Goal: Navigation & Orientation: Find specific page/section

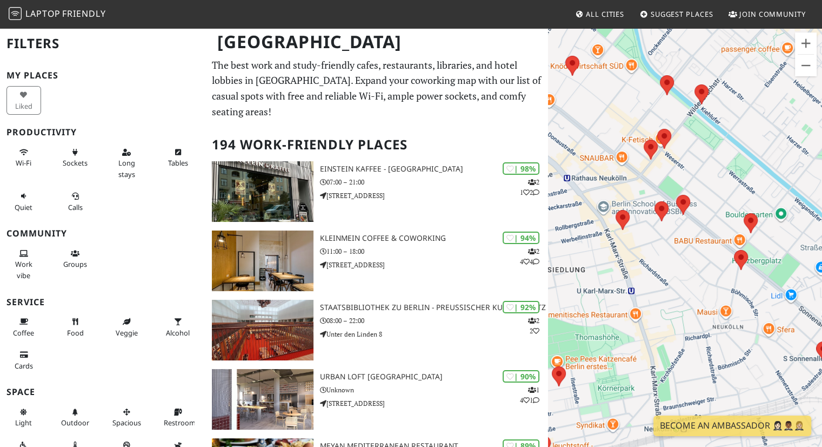
drag, startPoint x: 750, startPoint y: 216, endPoint x: 790, endPoint y: 203, distance: 41.7
click at [790, 203] on div at bounding box center [685, 250] width 274 height 447
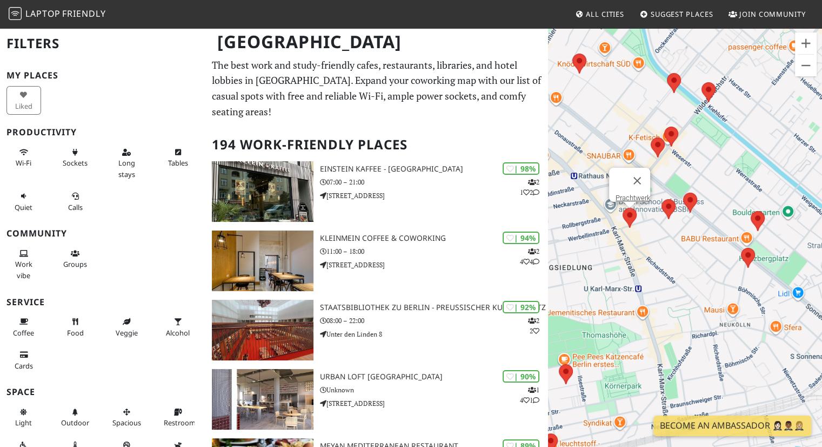
click at [623, 208] on area at bounding box center [623, 208] width 0 height 0
click at [630, 194] on link "Prachtwerk" at bounding box center [633, 198] width 35 height 8
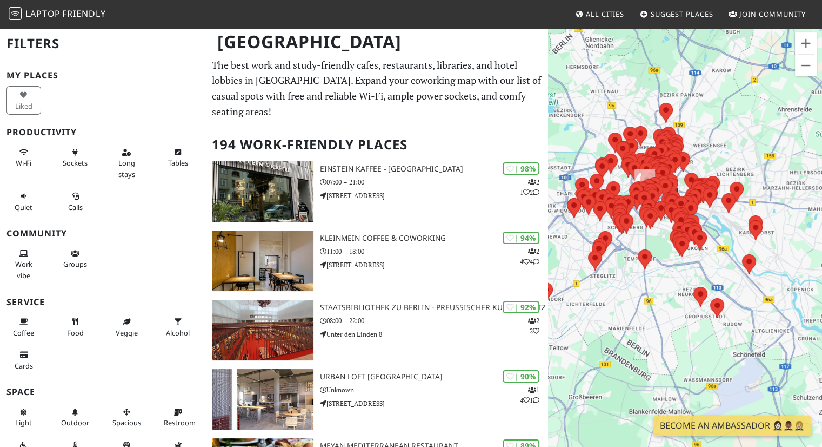
drag, startPoint x: 655, startPoint y: 288, endPoint x: 625, endPoint y: 294, distance: 30.9
click at [625, 294] on div at bounding box center [685, 250] width 274 height 447
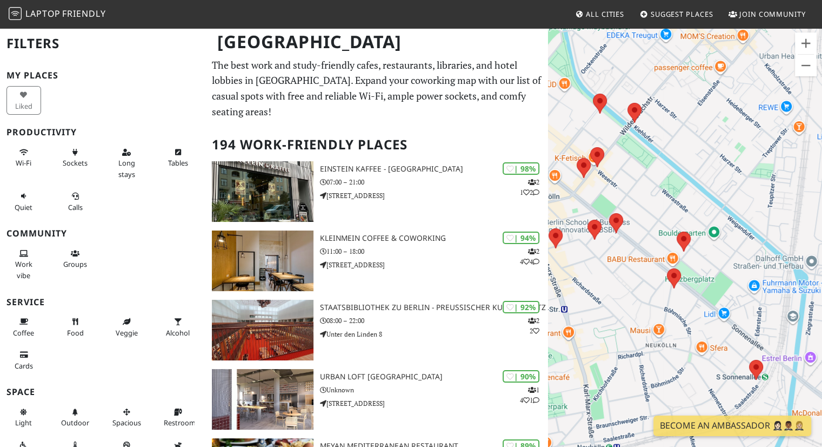
drag, startPoint x: 693, startPoint y: 279, endPoint x: 586, endPoint y: 277, distance: 107.1
click at [586, 277] on div at bounding box center [685, 250] width 274 height 447
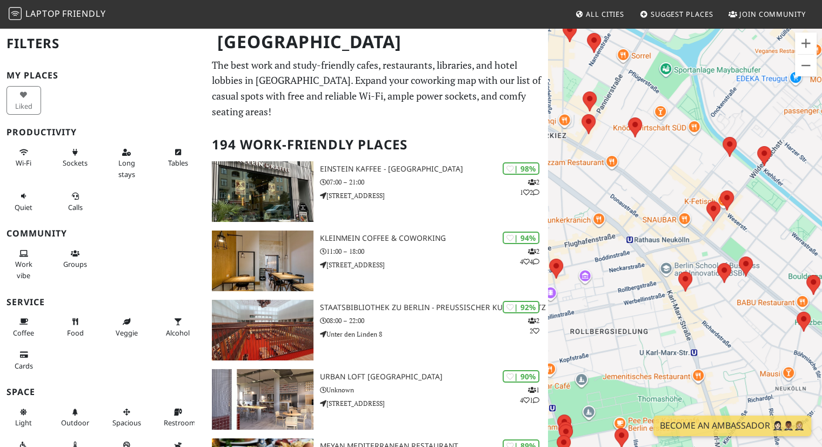
drag, startPoint x: 606, startPoint y: 298, endPoint x: 738, endPoint y: 341, distance: 138.6
click at [738, 341] on div at bounding box center [685, 250] width 274 height 447
click at [707, 201] on area at bounding box center [707, 201] width 0 height 0
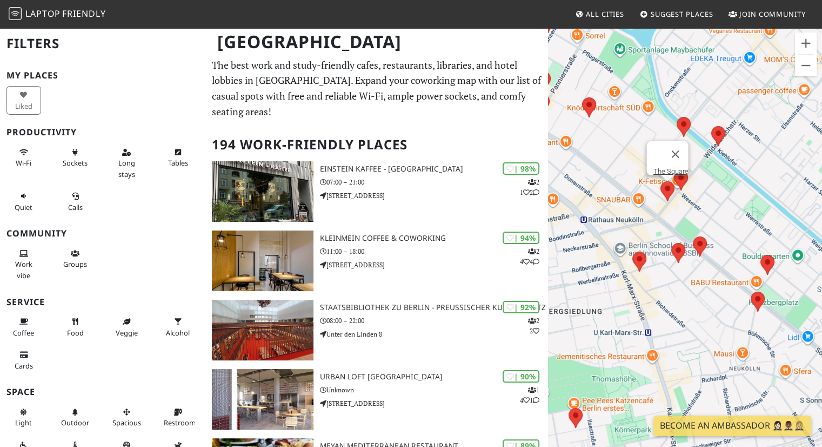
drag, startPoint x: 637, startPoint y: 335, endPoint x: 589, endPoint y: 316, distance: 51.0
click at [589, 316] on div "The Square" at bounding box center [685, 250] width 274 height 447
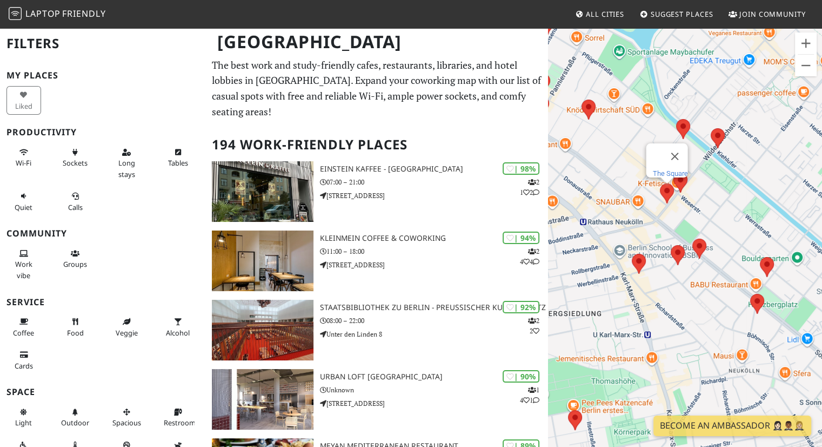
click at [665, 169] on link "The Square" at bounding box center [669, 173] width 35 height 8
click at [674, 172] on area at bounding box center [674, 172] width 0 height 0
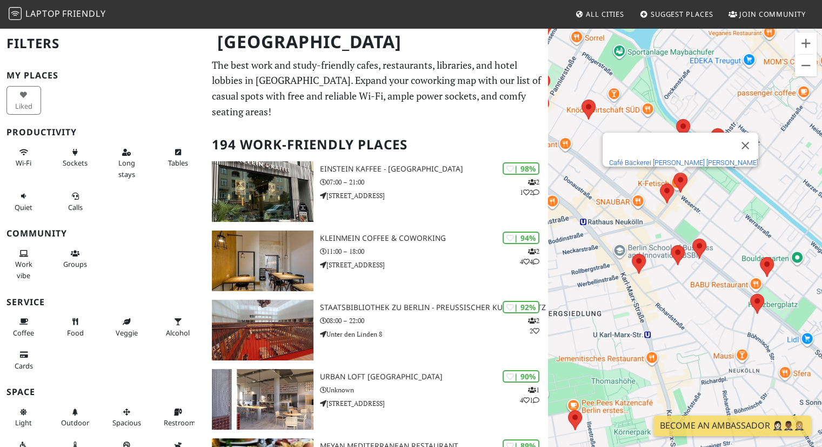
click at [685, 158] on link "Café Bäckerei Mona Lisa" at bounding box center [683, 162] width 149 height 8
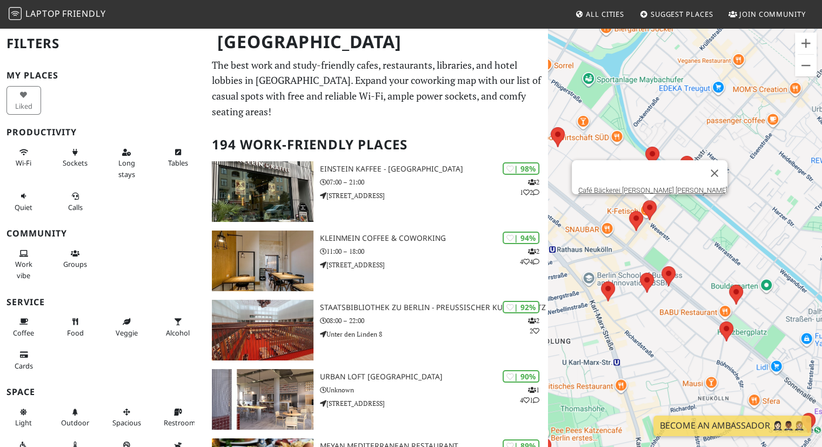
drag, startPoint x: 684, startPoint y: 299, endPoint x: 653, endPoint y: 328, distance: 42.5
click at [653, 328] on div "Café Bäckerei Mona Lisa" at bounding box center [685, 250] width 274 height 447
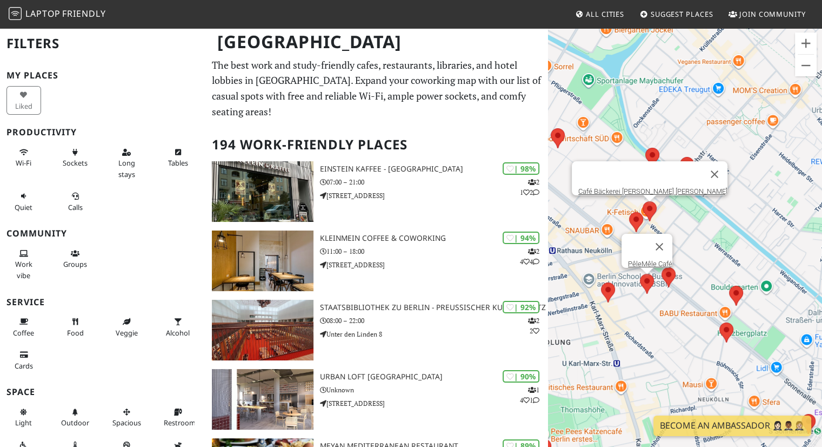
click at [640, 274] on area at bounding box center [640, 274] width 0 height 0
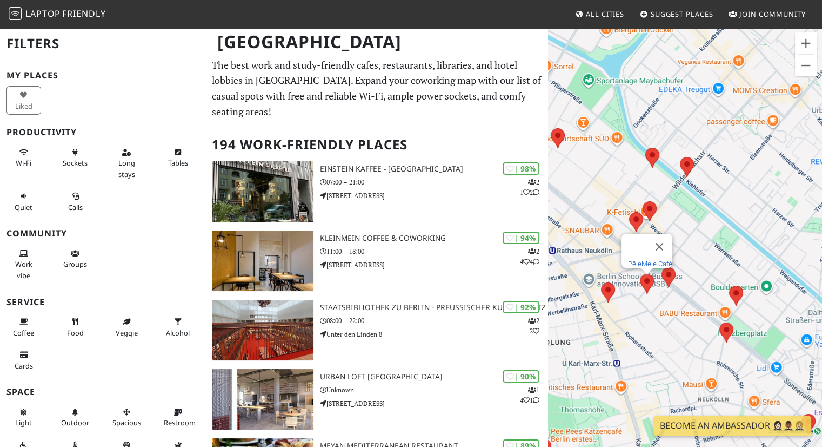
click at [645, 259] on link "PêleMêle Café" at bounding box center [650, 263] width 44 height 8
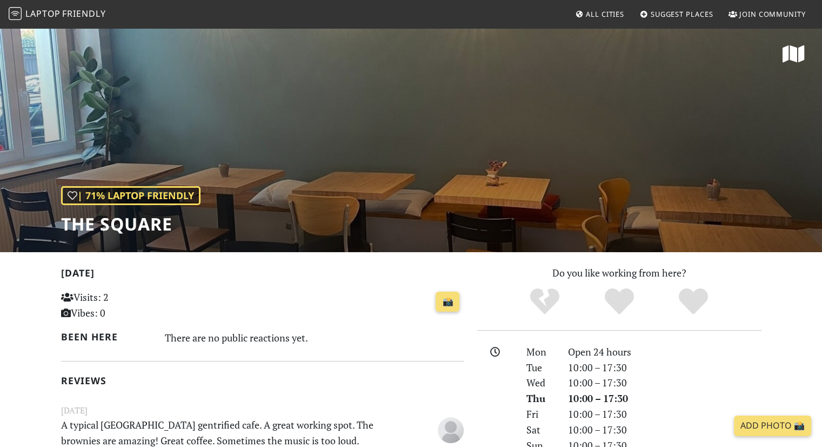
drag, startPoint x: 0, startPoint y: 0, endPoint x: 207, endPoint y: 303, distance: 367.2
click at [207, 303] on div "📸" at bounding box center [331, 301] width 264 height 29
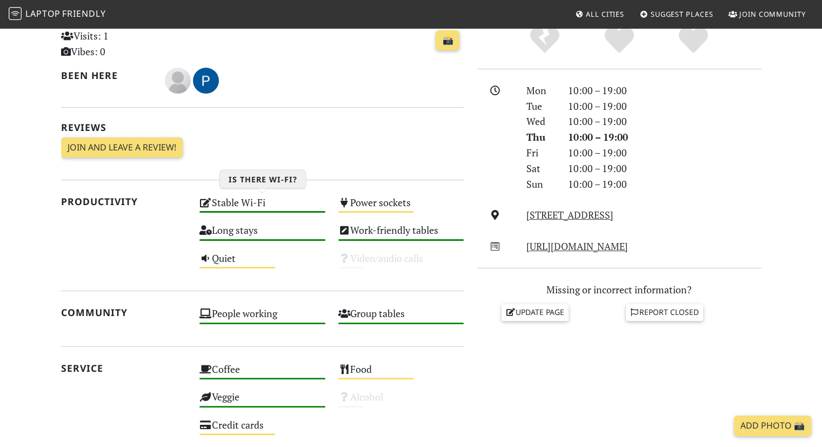
scroll to position [324, 0]
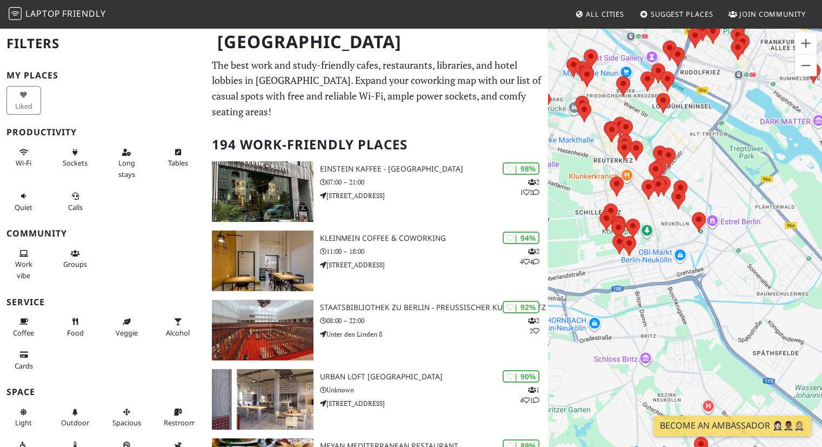
drag, startPoint x: 722, startPoint y: 225, endPoint x: 675, endPoint y: 241, distance: 49.9
click at [680, 270] on div at bounding box center [685, 250] width 274 height 447
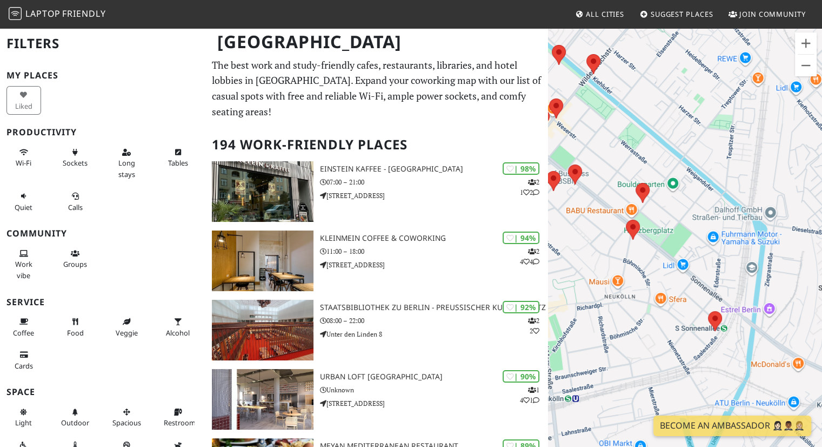
drag, startPoint x: 696, startPoint y: 217, endPoint x: 627, endPoint y: 280, distance: 93.7
click at [627, 281] on div at bounding box center [685, 250] width 274 height 447
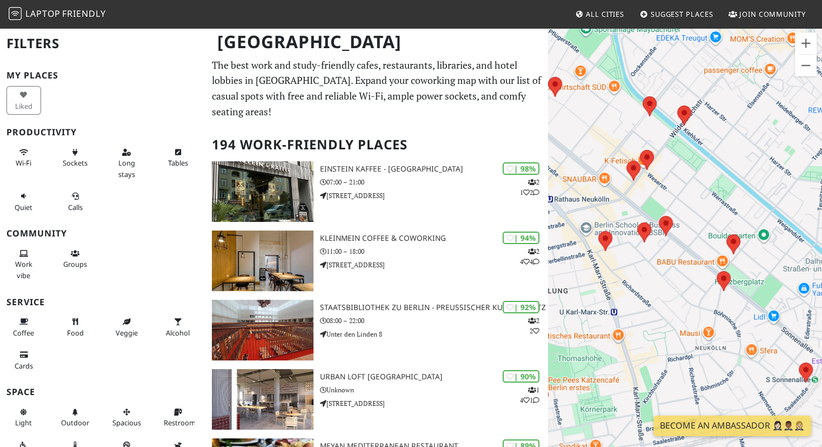
drag, startPoint x: 608, startPoint y: 269, endPoint x: 702, endPoint y: 311, distance: 103.1
click at [702, 311] on div at bounding box center [685, 250] width 274 height 447
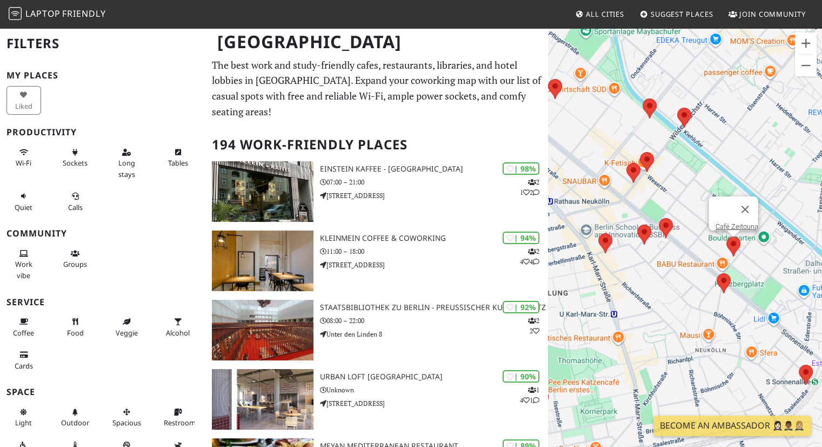
click at [727, 236] on area at bounding box center [727, 236] width 0 height 0
click at [738, 222] on link "Café Zeitouna" at bounding box center [736, 226] width 43 height 8
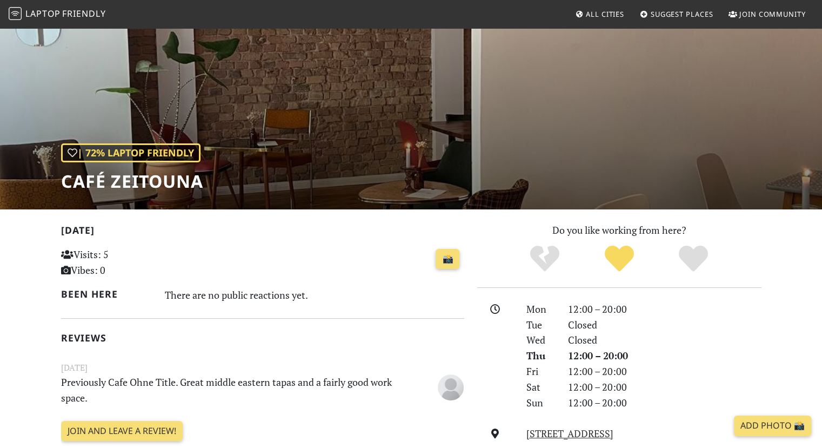
scroll to position [108, 0]
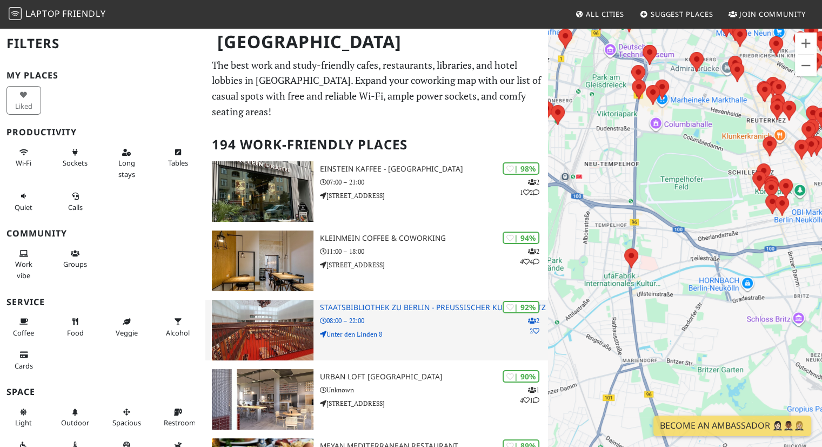
drag, startPoint x: 722, startPoint y: 225, endPoint x: 478, endPoint y: 289, distance: 251.5
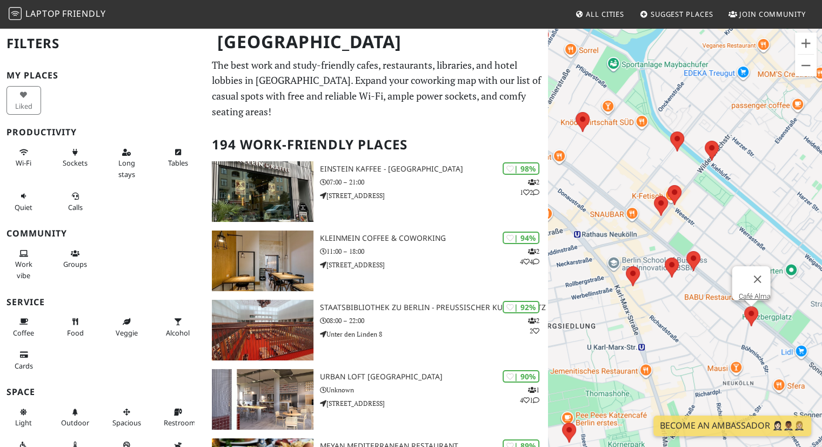
click at [744, 306] on area at bounding box center [744, 306] width 0 height 0
click at [753, 292] on link "Café Alma" at bounding box center [754, 296] width 32 height 8
